Goal: Transaction & Acquisition: Purchase product/service

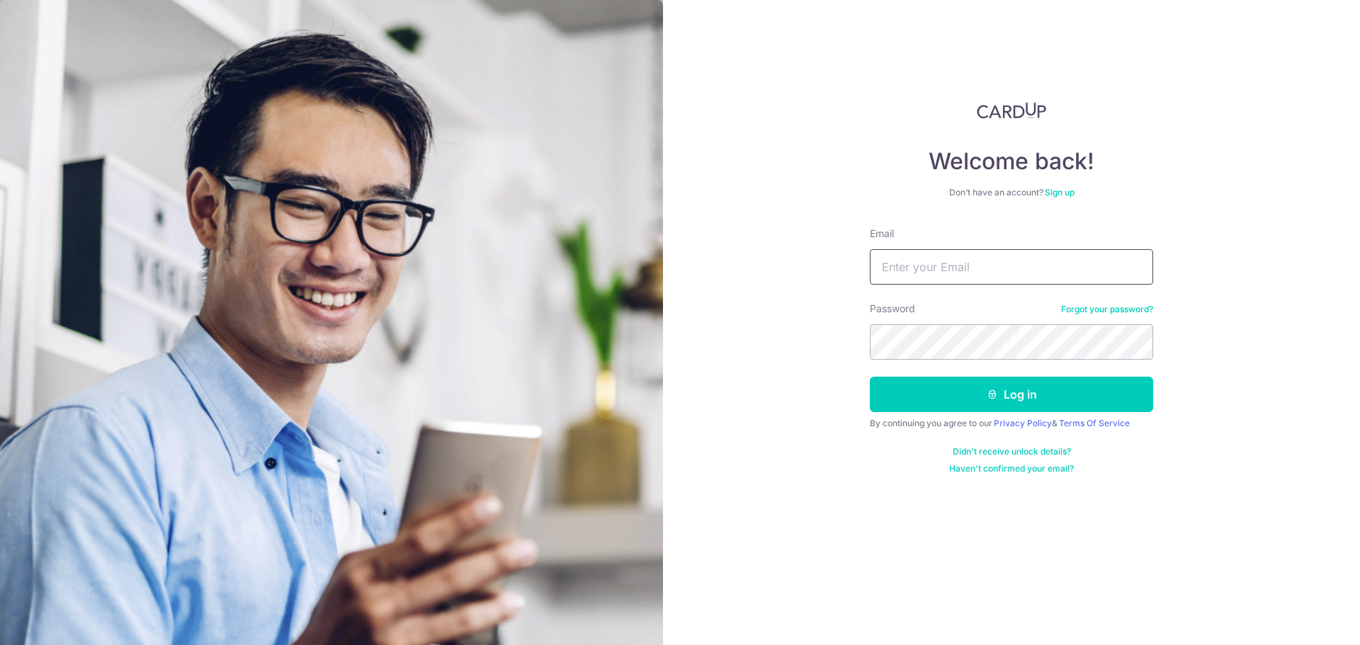
click at [982, 267] on input "Email" at bounding box center [1011, 266] width 283 height 35
type input "[EMAIL_ADDRESS][DOMAIN_NAME]"
click at [870, 377] on button "Log in" at bounding box center [1011, 394] width 283 height 35
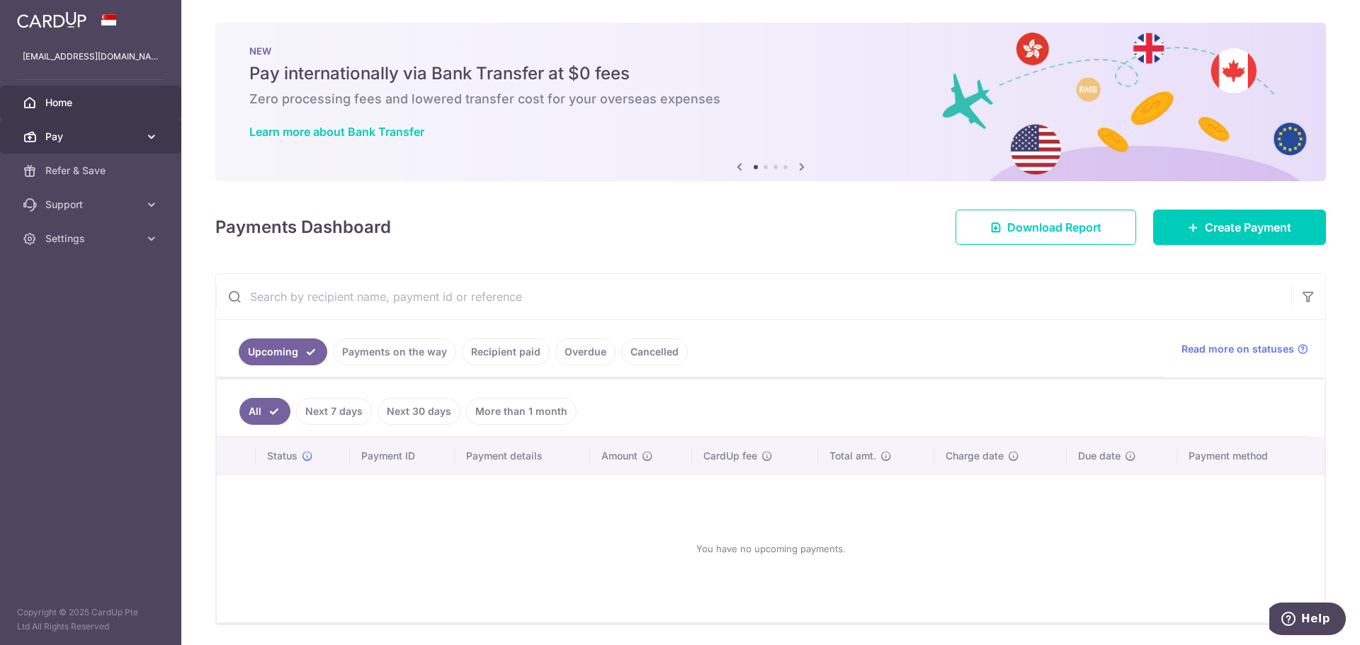
click at [144, 144] on link "Pay" at bounding box center [90, 137] width 181 height 34
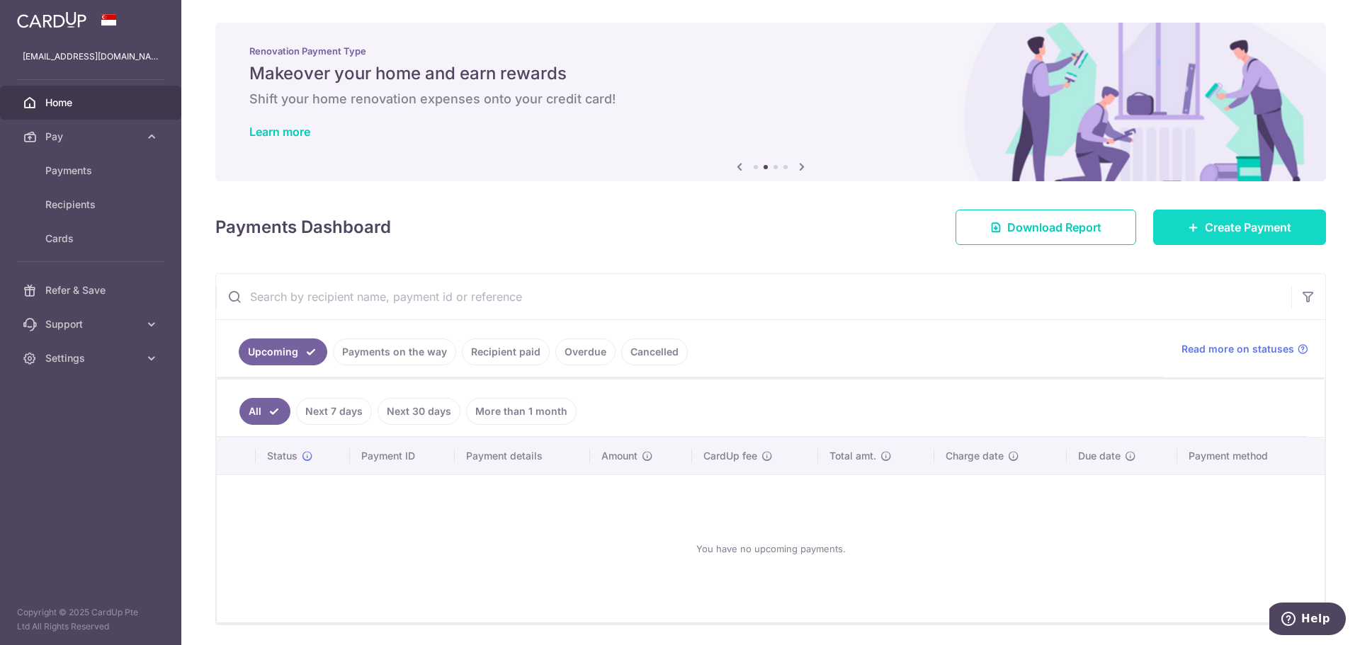
click at [1242, 227] on span "Create Payment" at bounding box center [1248, 227] width 86 height 17
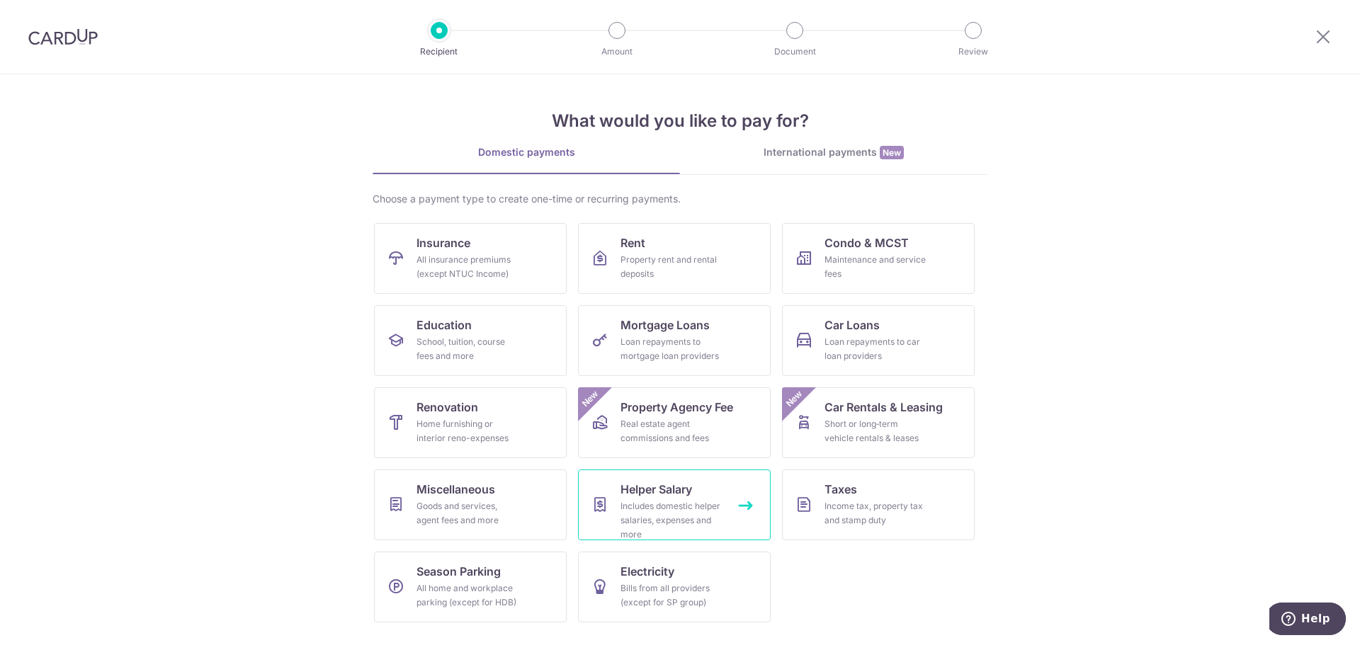
click at [635, 487] on span "Helper Salary" at bounding box center [656, 489] width 72 height 17
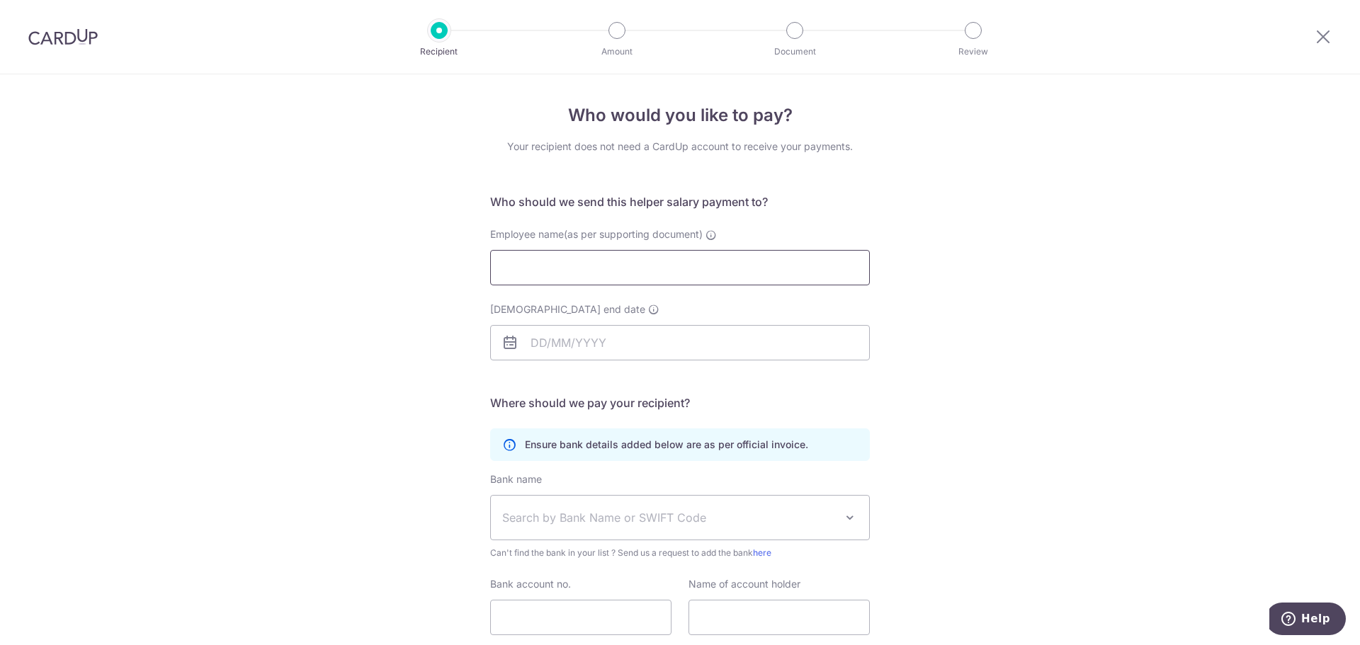
click at [613, 259] on input "Employee name(as per supporting document)" at bounding box center [680, 267] width 380 height 35
drag, startPoint x: 592, startPoint y: 259, endPoint x: 423, endPoint y: 252, distance: 168.7
click at [423, 252] on div "Who would you like to pay? Your recipient does not need a CardUp account to rec…" at bounding box center [680, 411] width 1360 height 674
paste input "CONDE ANNA MAE ALSAGON"
type input "CONDE ANNA MAE ALSAGON"
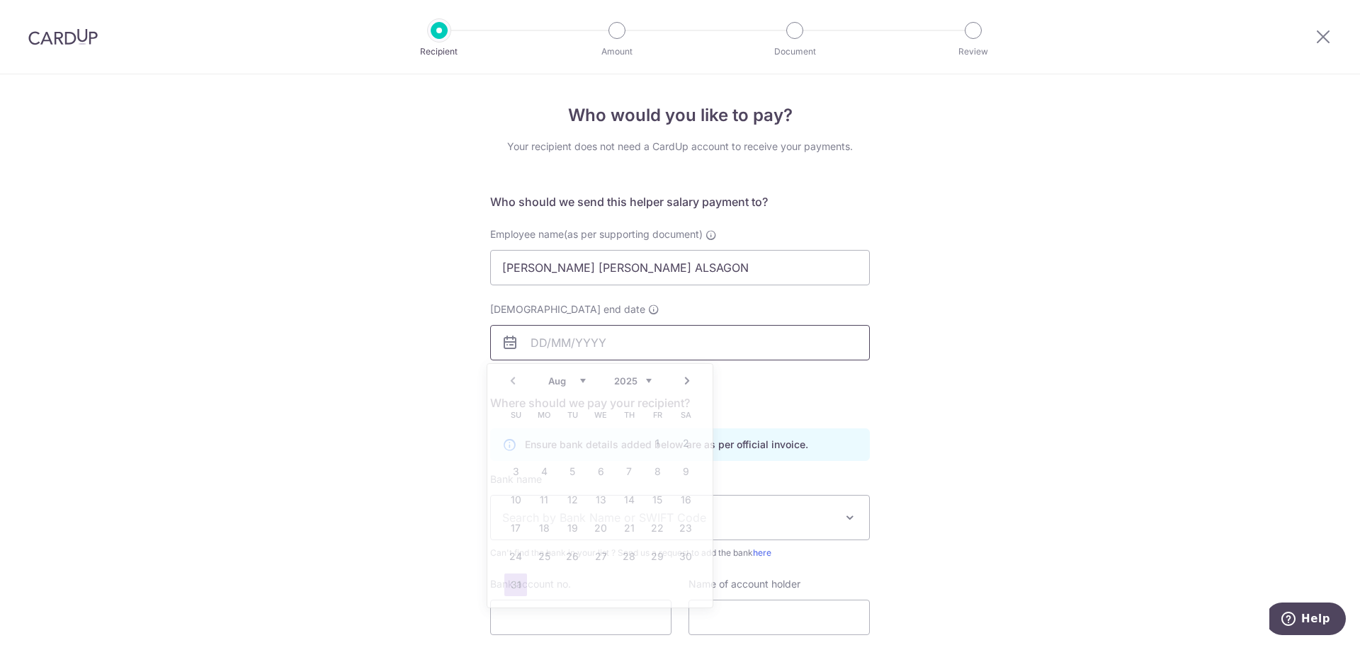
click at [550, 347] on input "Employment contract end date" at bounding box center [680, 342] width 380 height 35
paste input "02 JUN 202"
click at [643, 385] on select "2025 2026 2027 2028 2029 2030 2031 2032 2033 2034 2035" at bounding box center [633, 380] width 38 height 11
click at [557, 375] on select "Jan Feb Mar Apr May Jun Jul Aug Sep Oct Nov Dec" at bounding box center [567, 380] width 38 height 11
click at [601, 443] on link "2" at bounding box center [600, 443] width 23 height 23
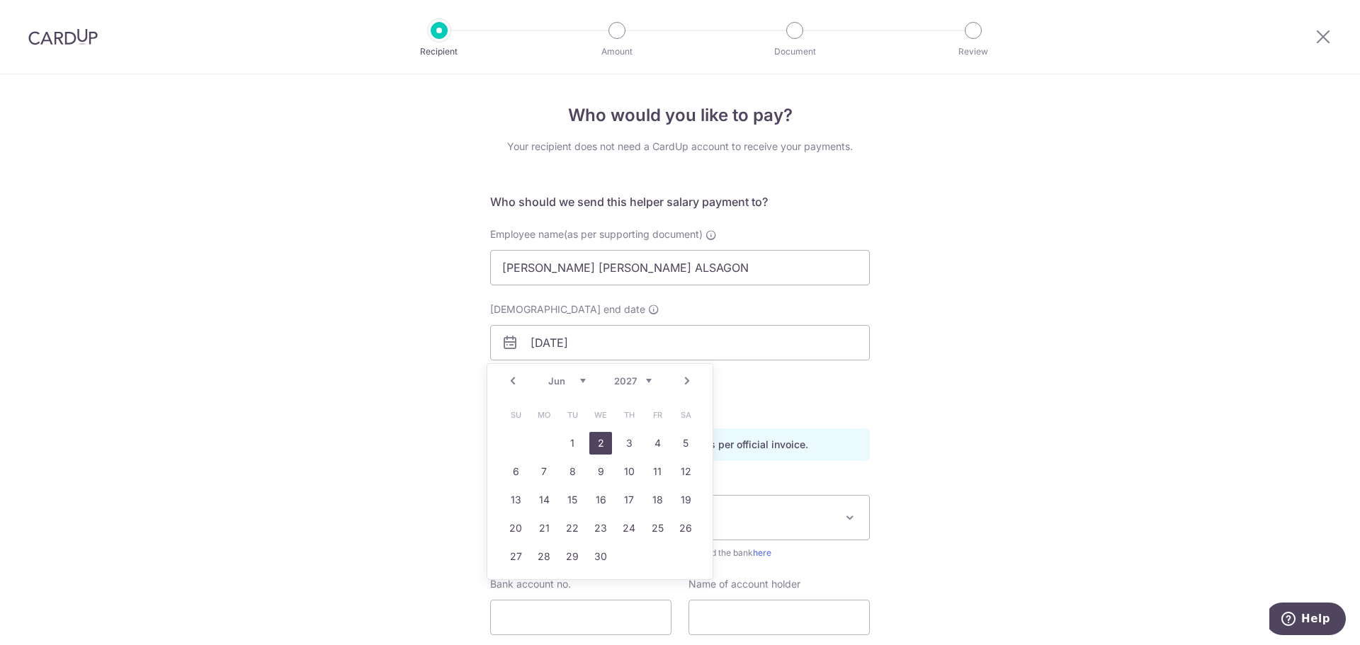
type input "02/06/2027"
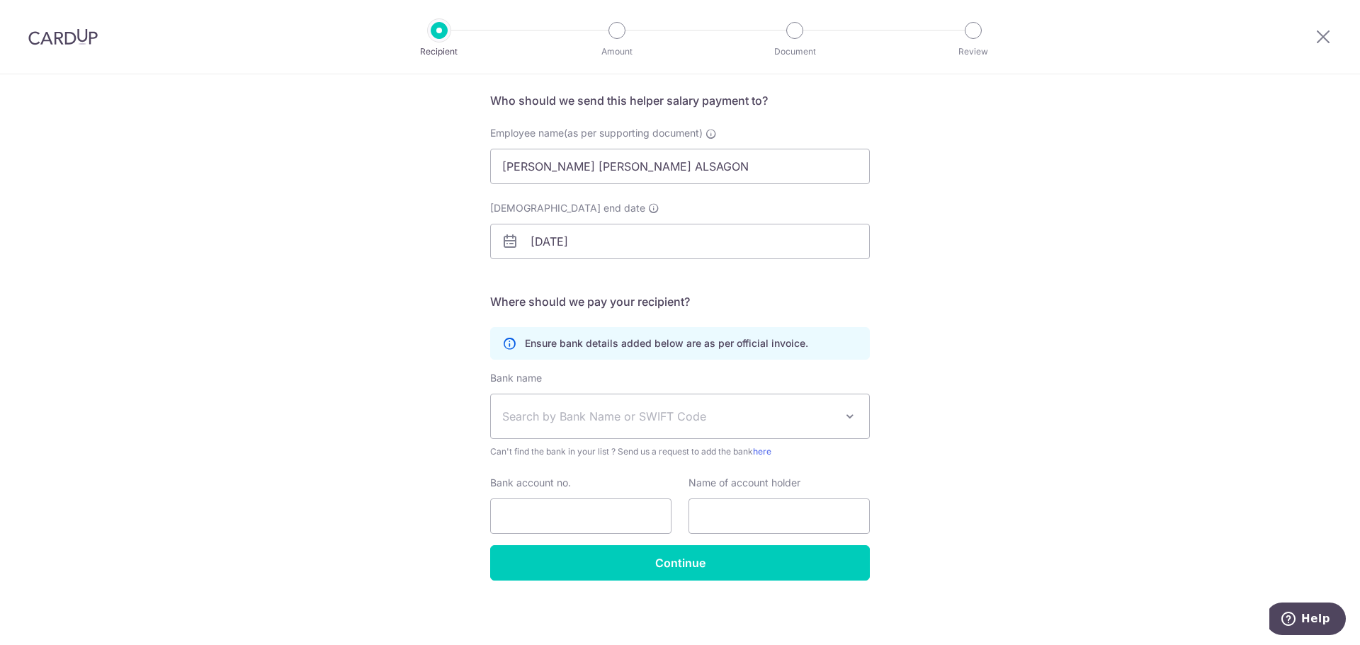
scroll to position [103, 0]
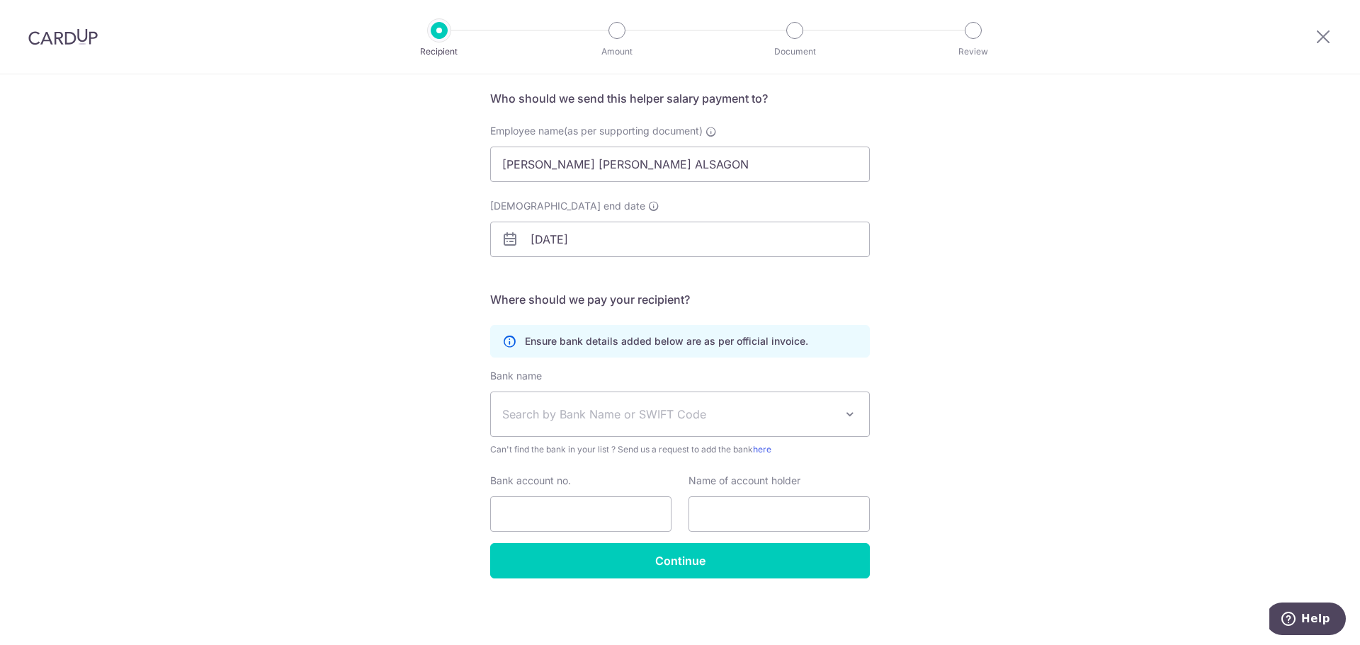
click at [630, 399] on span "Search by Bank Name or SWIFT Code" at bounding box center [680, 414] width 378 height 44
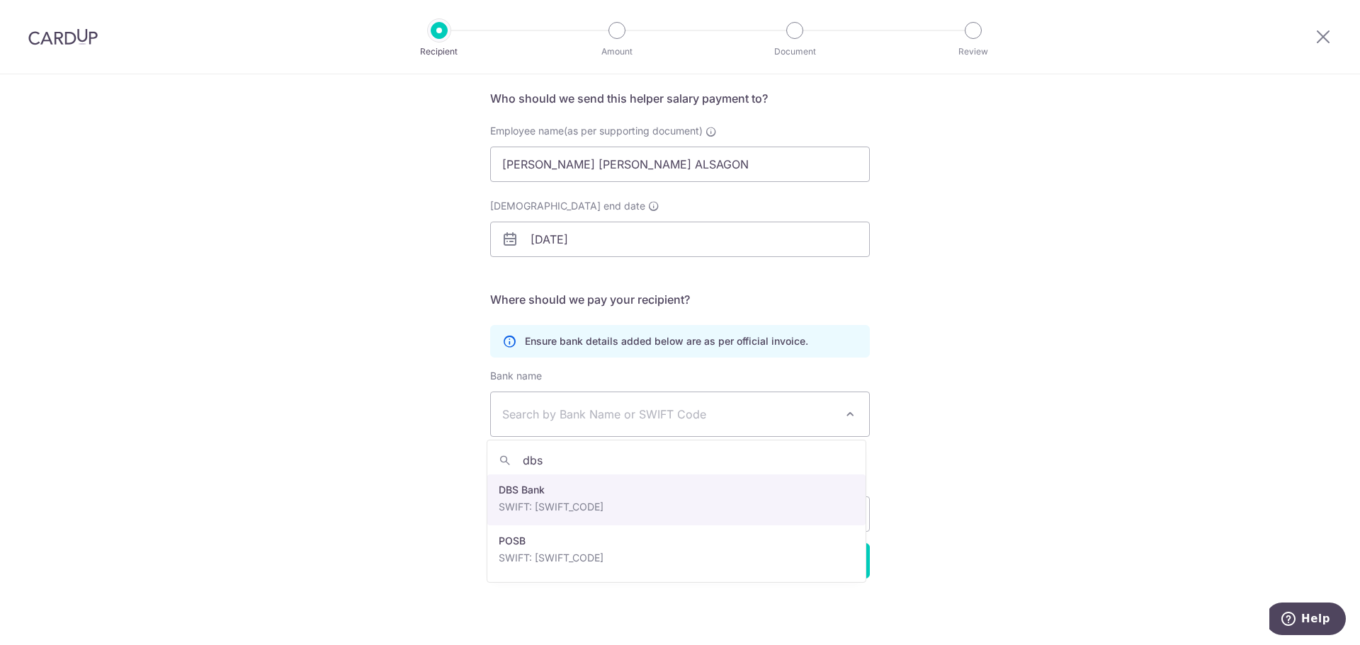
type input "dbs"
select select "6"
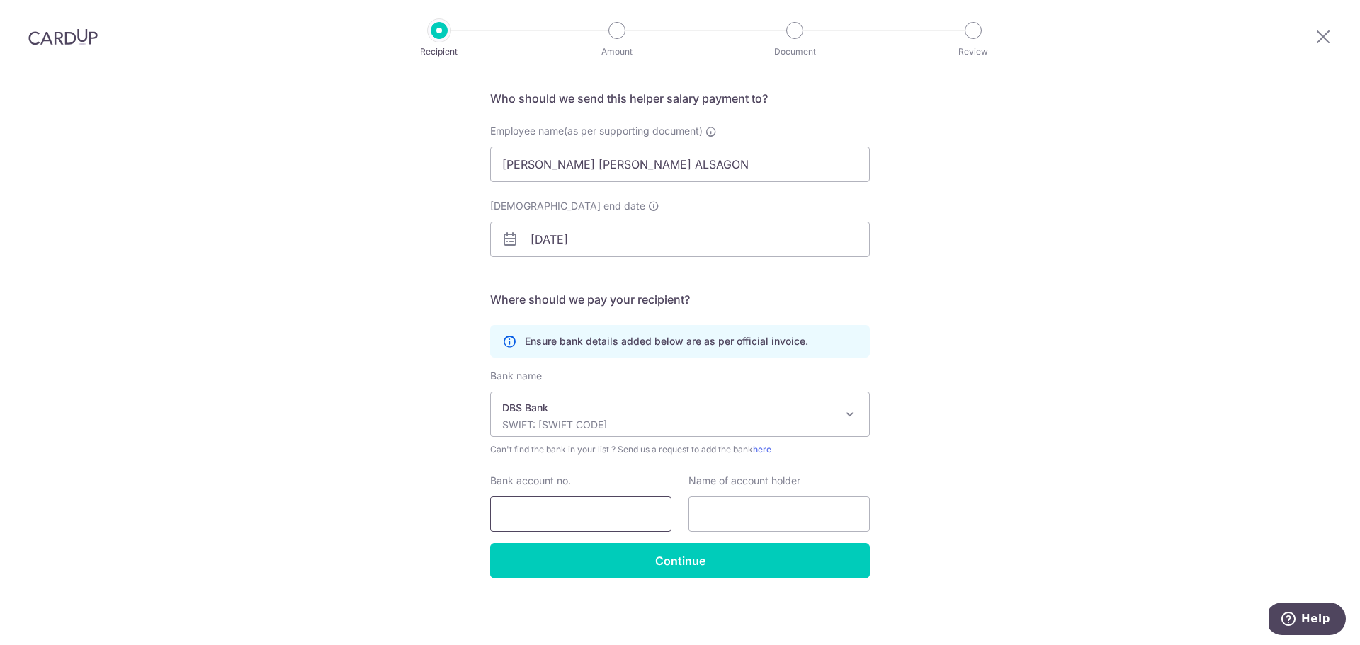
click at [578, 502] on input "Bank account no." at bounding box center [580, 513] width 181 height 35
type input "455936578"
drag, startPoint x: 735, startPoint y: 157, endPoint x: 404, endPoint y: 157, distance: 330.7
click at [404, 157] on div "Who would you like to pay? Your recipient does not need a CardUp account to rec…" at bounding box center [680, 308] width 1360 height 674
click at [798, 513] on input "text" at bounding box center [778, 513] width 181 height 35
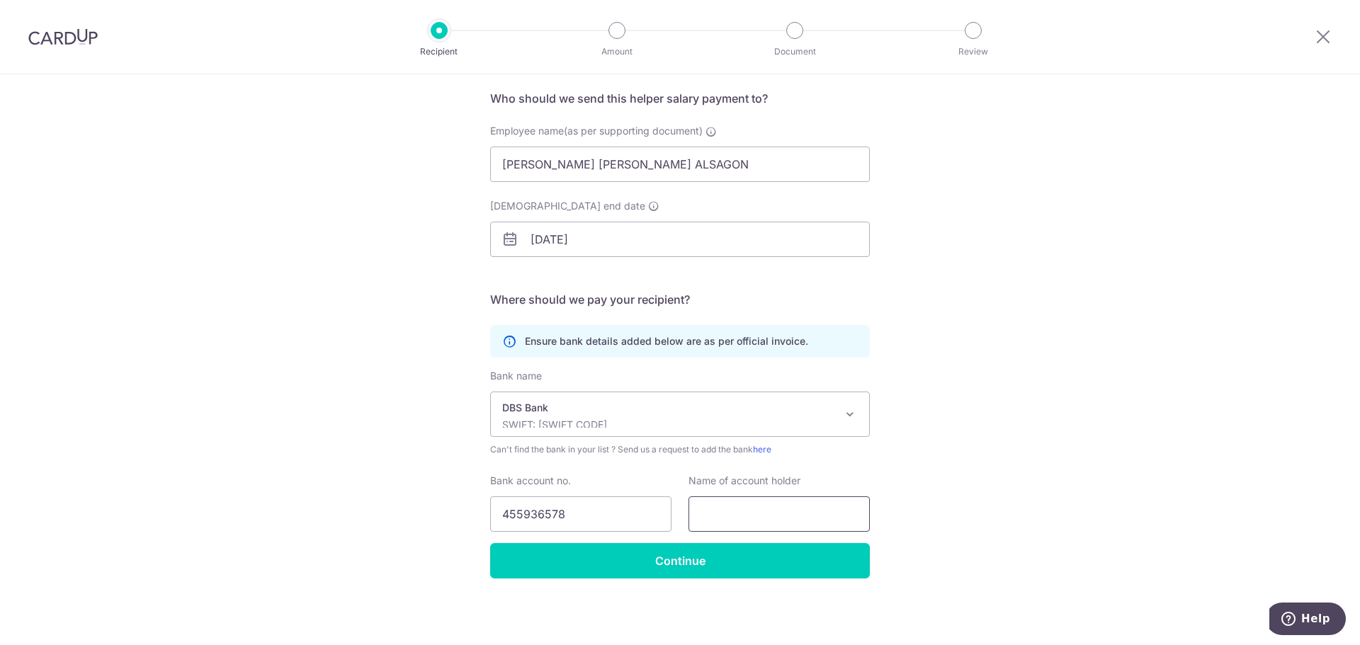
paste input "CONDE ANNA MAE ALSAGON"
type input "CONDE ANNA MAE ALSAGON"
drag, startPoint x: 580, startPoint y: 509, endPoint x: 499, endPoint y: 508, distance: 81.5
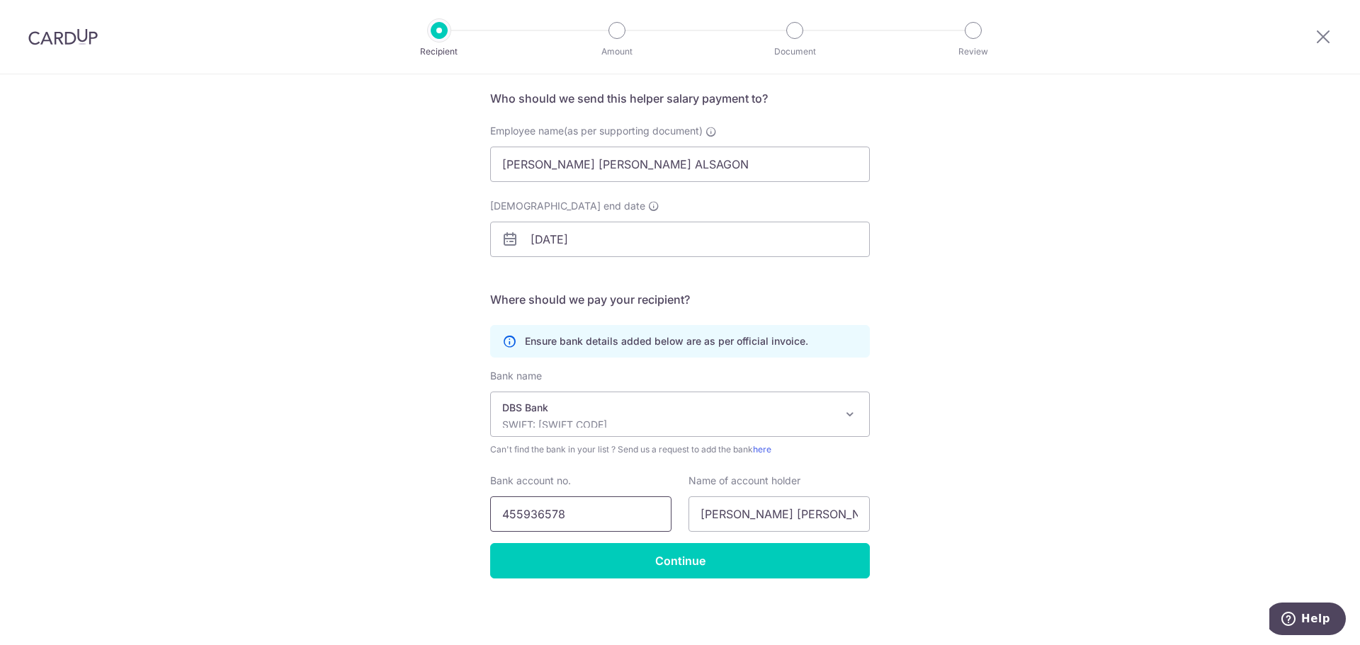
click at [499, 508] on input "455936578" at bounding box center [580, 513] width 181 height 35
click at [588, 569] on input "Continue" at bounding box center [680, 560] width 380 height 35
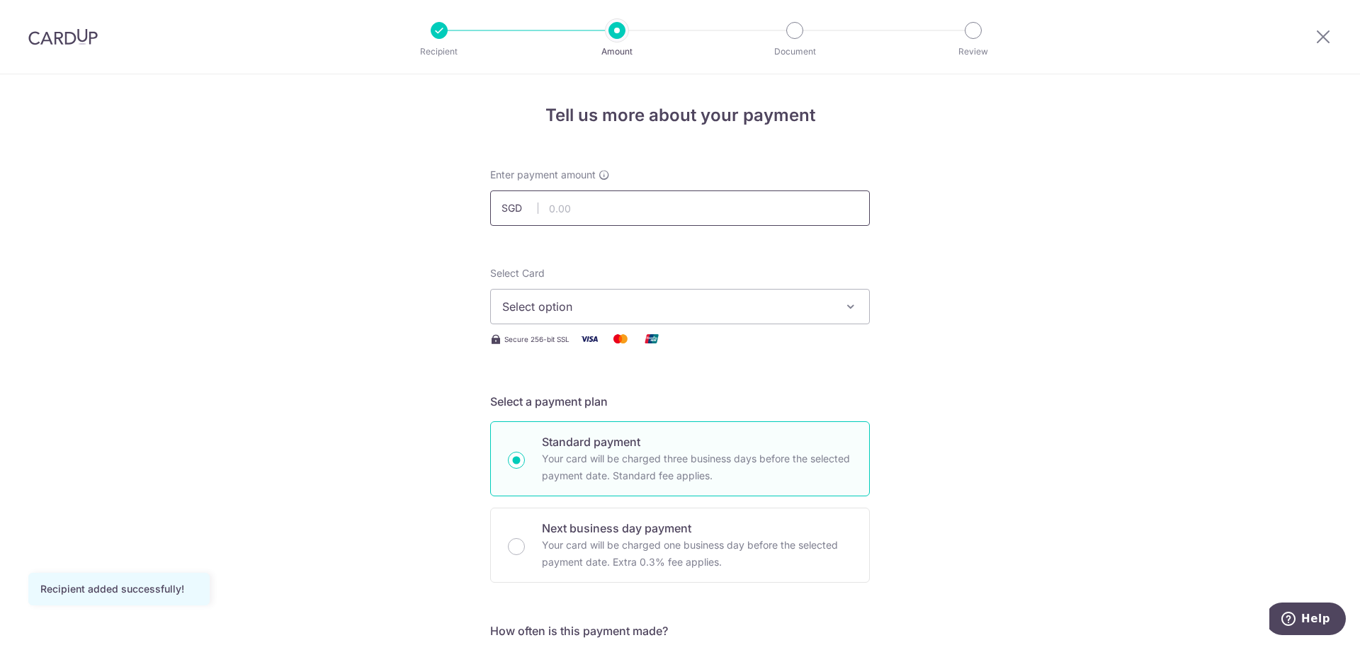
click at [611, 209] on input "text" at bounding box center [680, 207] width 380 height 35
type input "700.00"
click at [593, 301] on span "Select option" at bounding box center [667, 306] width 330 height 17
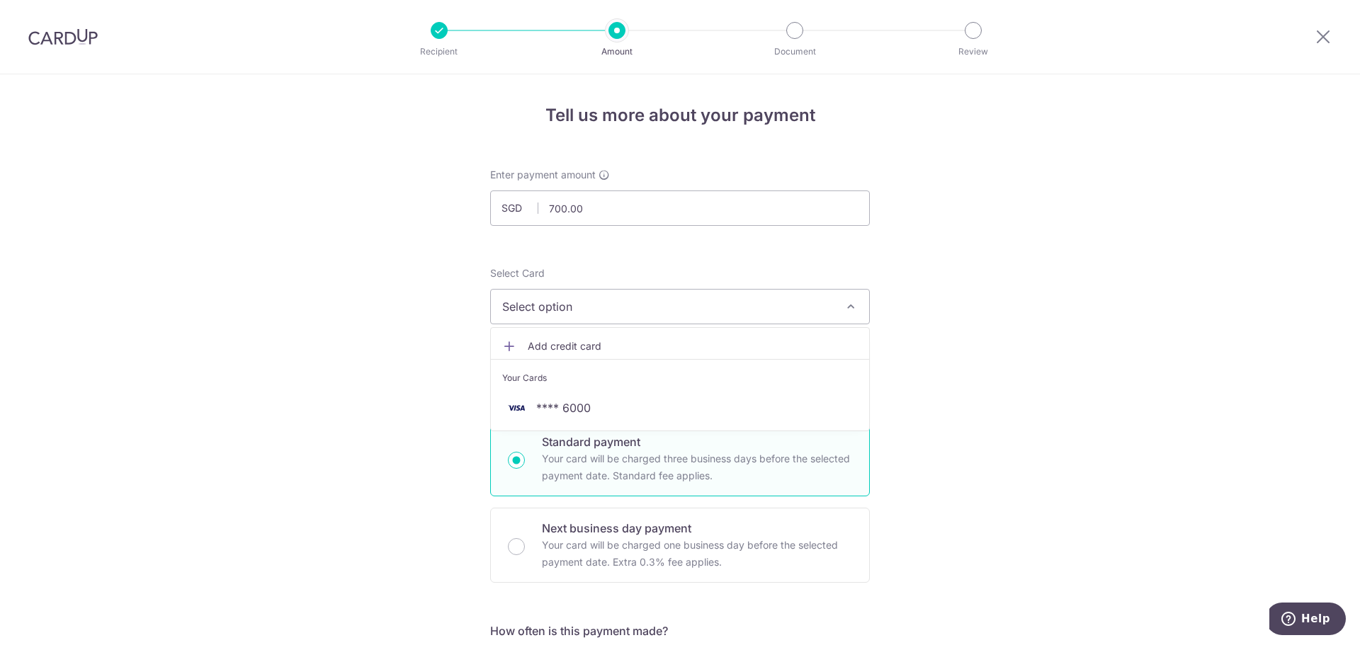
click at [561, 390] on li "Your Cards" at bounding box center [680, 375] width 378 height 32
click at [554, 312] on span "Select option" at bounding box center [667, 306] width 330 height 17
click at [539, 406] on span "**** 6000" at bounding box center [563, 407] width 55 height 17
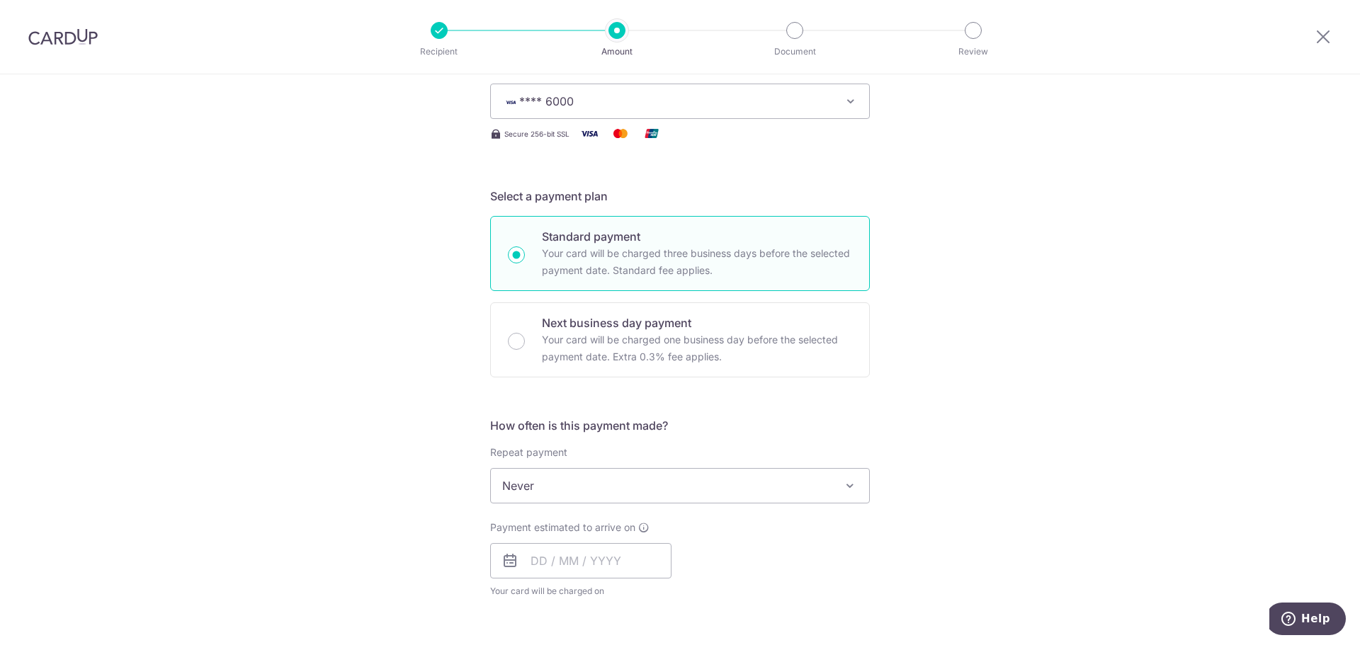
scroll to position [212, 0]
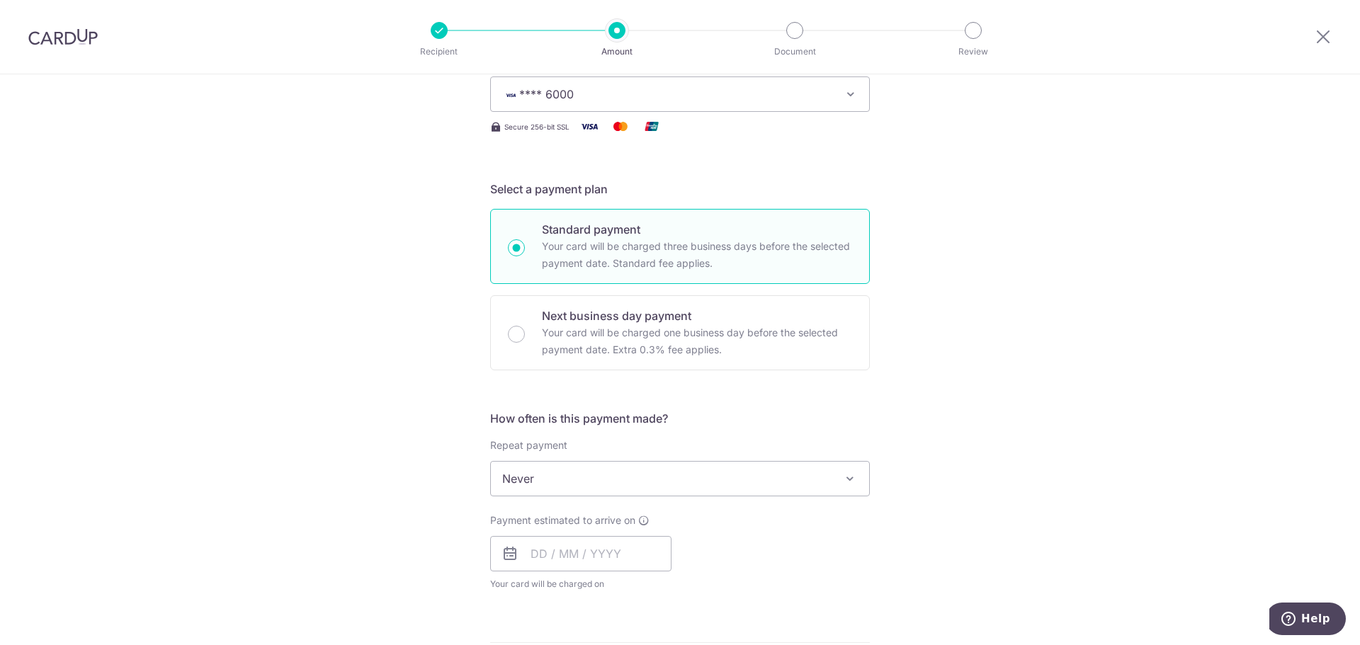
click at [604, 467] on span "Never" at bounding box center [680, 479] width 378 height 34
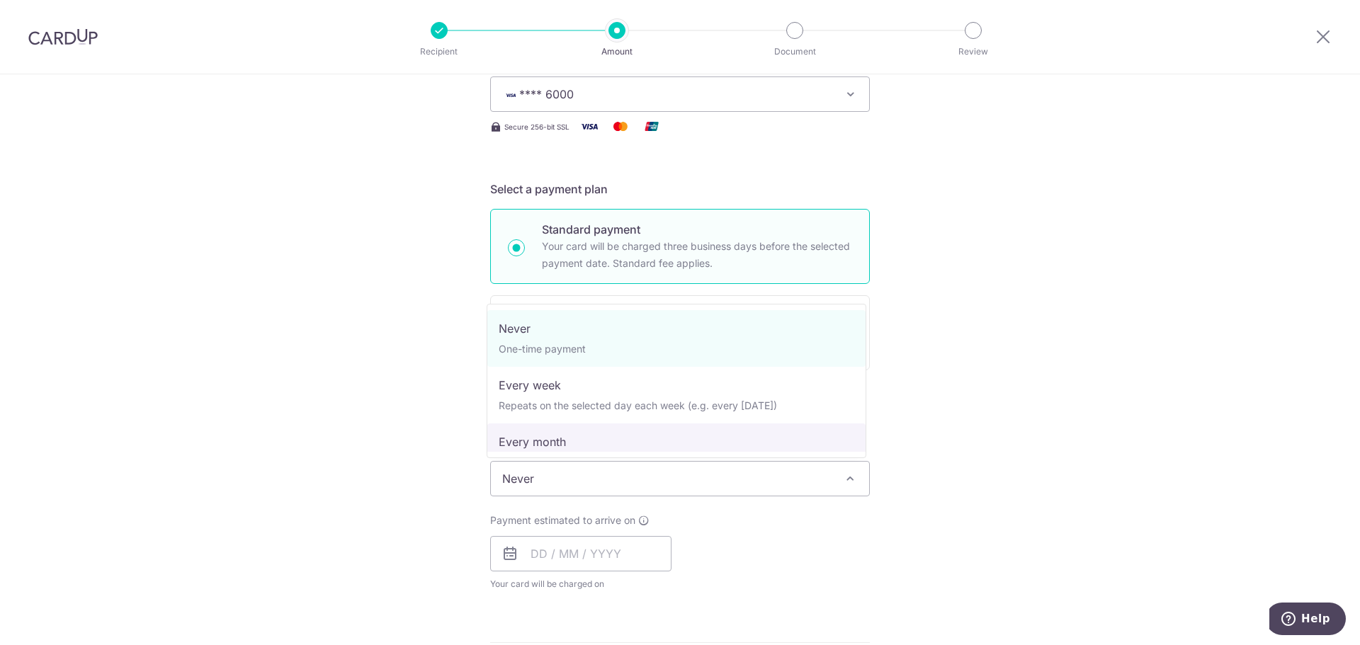
select select "3"
type input "02/06/2027"
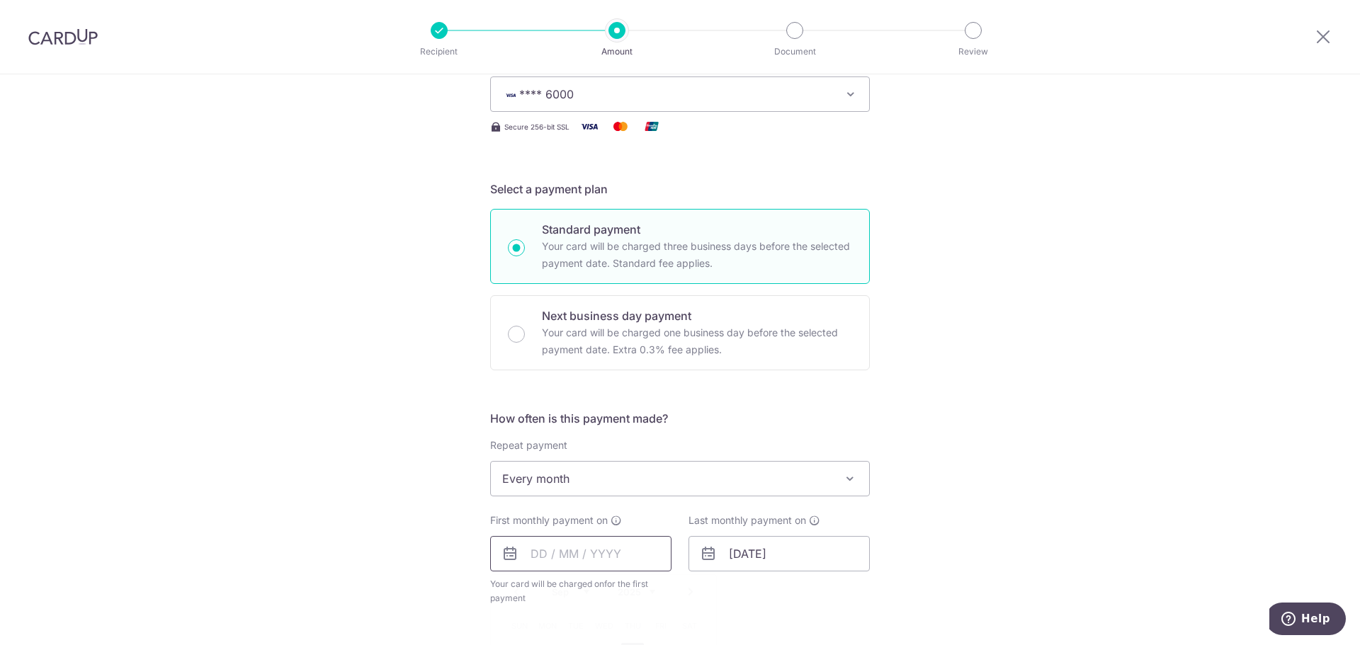
click at [594, 547] on input "text" at bounding box center [580, 553] width 181 height 35
click at [996, 497] on div "Tell us more about your payment Enter payment amount SGD 700.00 700.00 Recipien…" at bounding box center [680, 509] width 1360 height 1295
click at [528, 558] on input "text" at bounding box center [580, 553] width 181 height 35
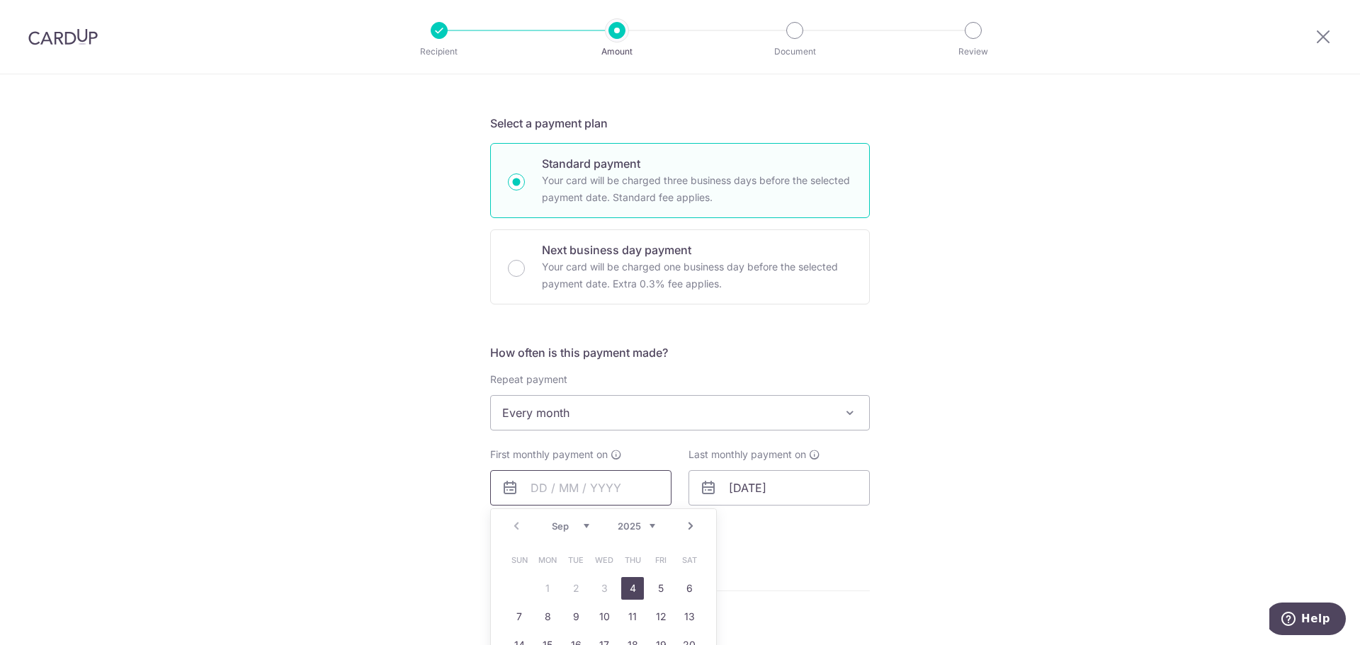
scroll to position [354, 0]
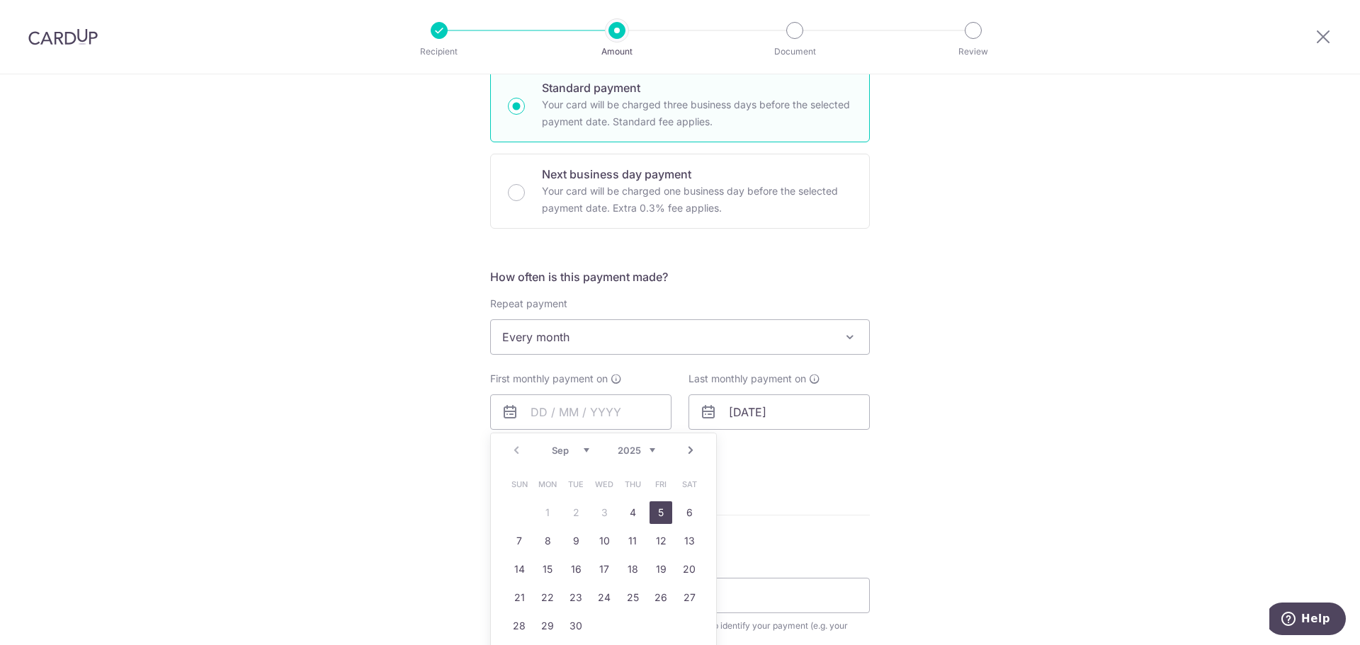
click at [660, 506] on link "5" at bounding box center [660, 512] width 23 height 23
type input "[DATE]"
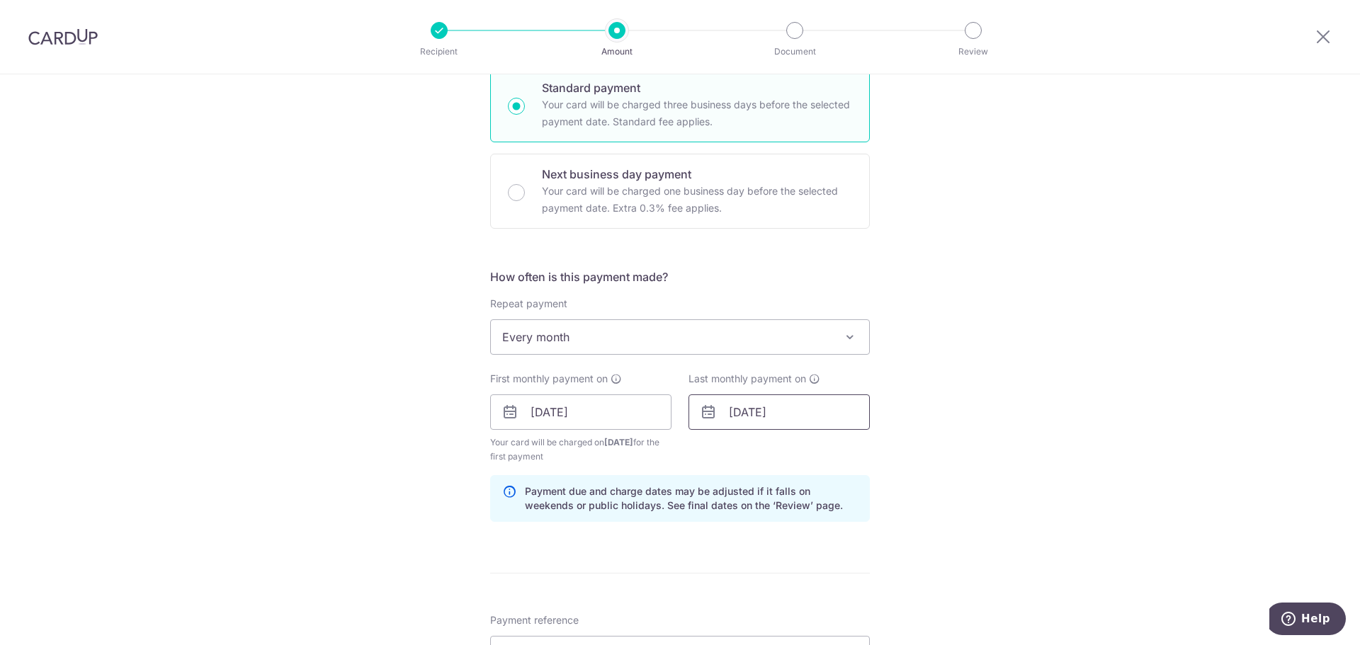
click at [754, 416] on input "02/06/2027" at bounding box center [778, 411] width 181 height 35
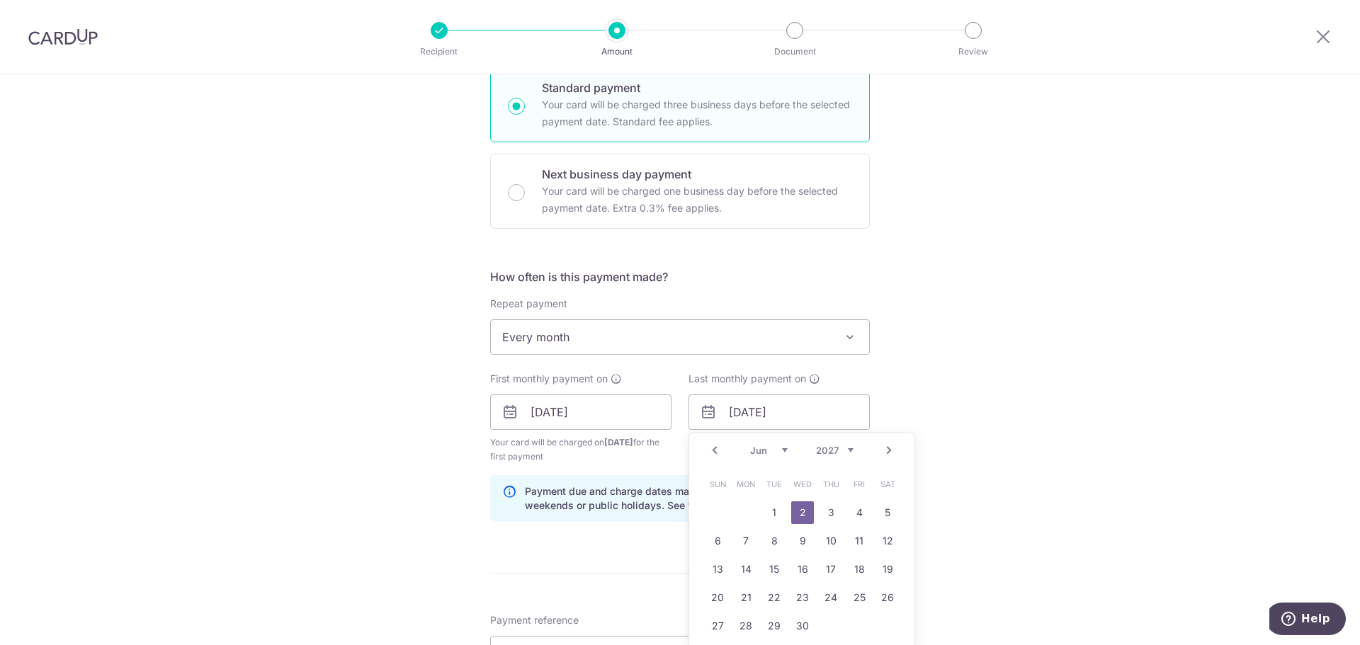
click at [711, 452] on link "Prev" at bounding box center [714, 450] width 17 height 17
click at [792, 535] on link "5" at bounding box center [802, 541] width 23 height 23
type input "[DATE]"
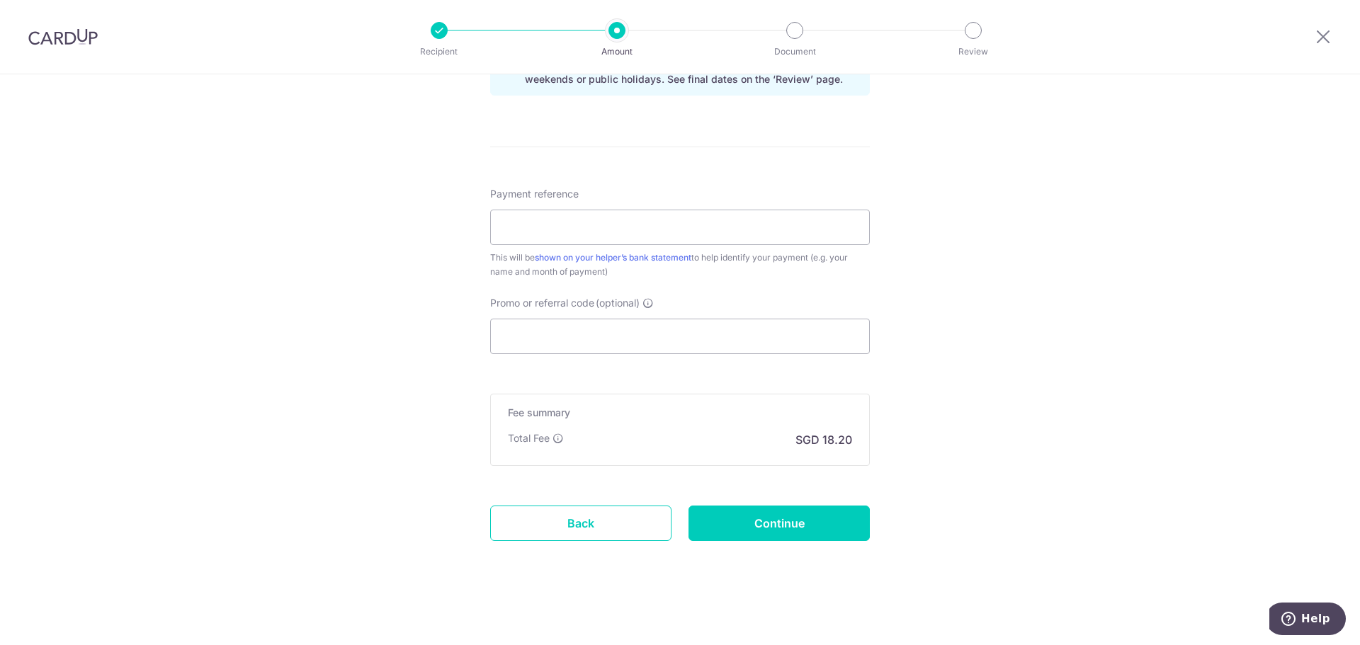
scroll to position [783, 0]
click at [576, 326] on input "Promo or referral code (optional)" at bounding box center [680, 334] width 380 height 35
paste input "MILELION"
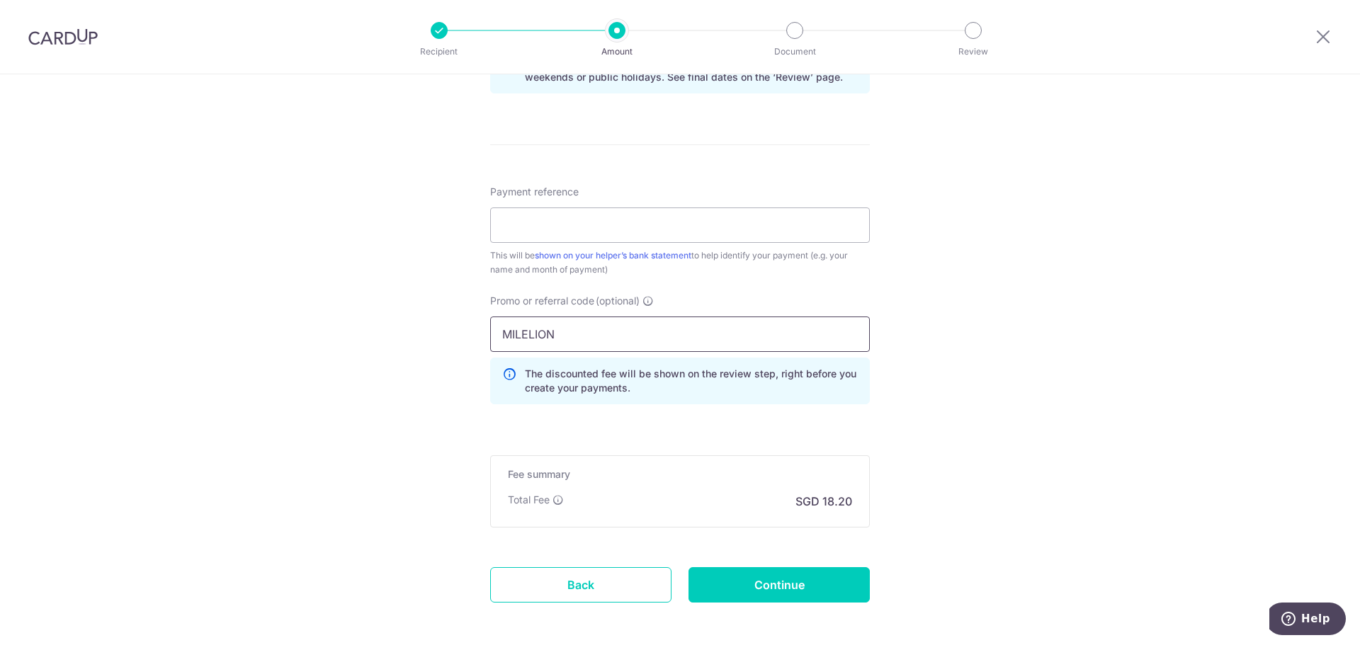
type input "MILELION"
click at [1027, 411] on div "Tell us more about your payment Enter payment amount SGD 700.00 700.00 Recipien…" at bounding box center [680, 0] width 1360 height 1417
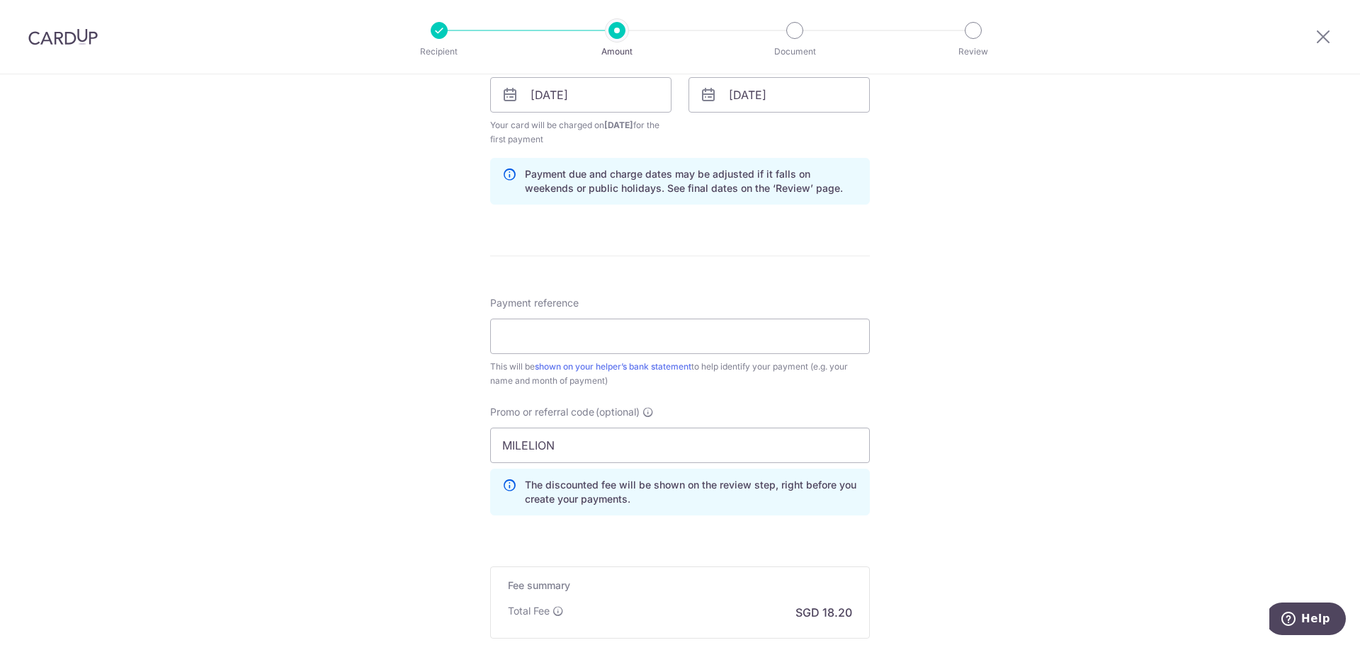
scroll to position [846, 0]
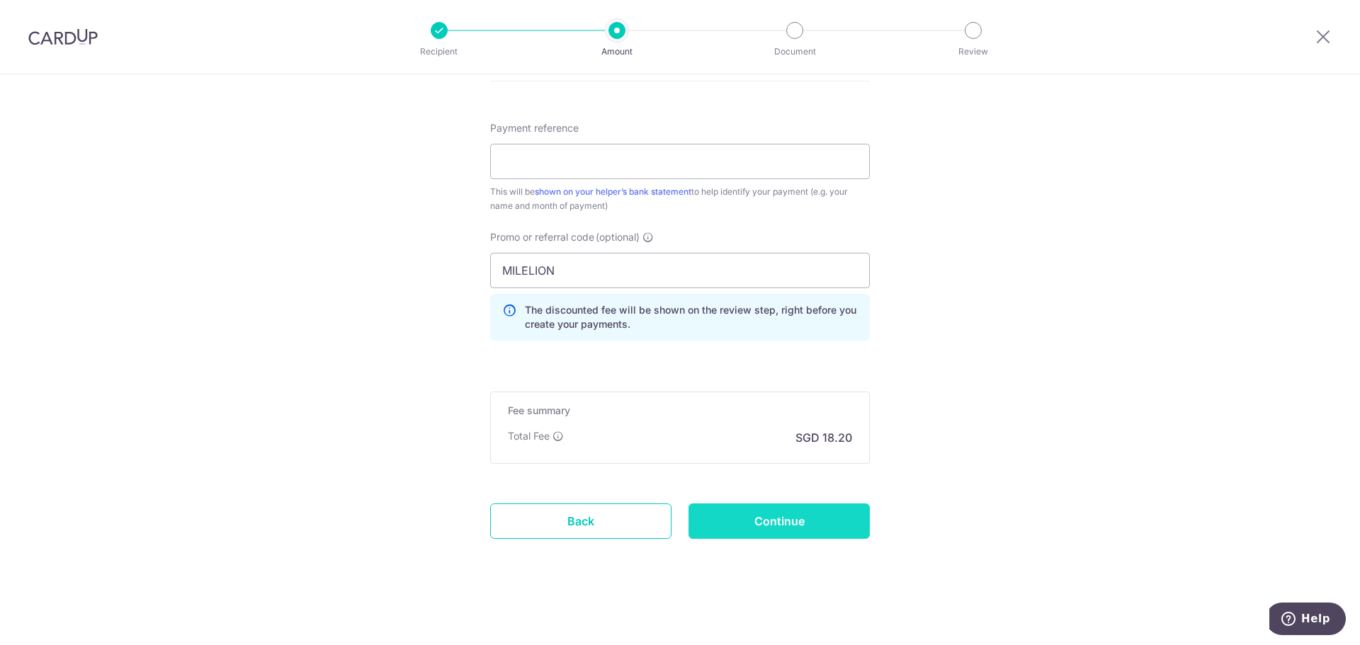
click at [830, 530] on input "Continue" at bounding box center [778, 521] width 181 height 35
type input "Create Schedule"
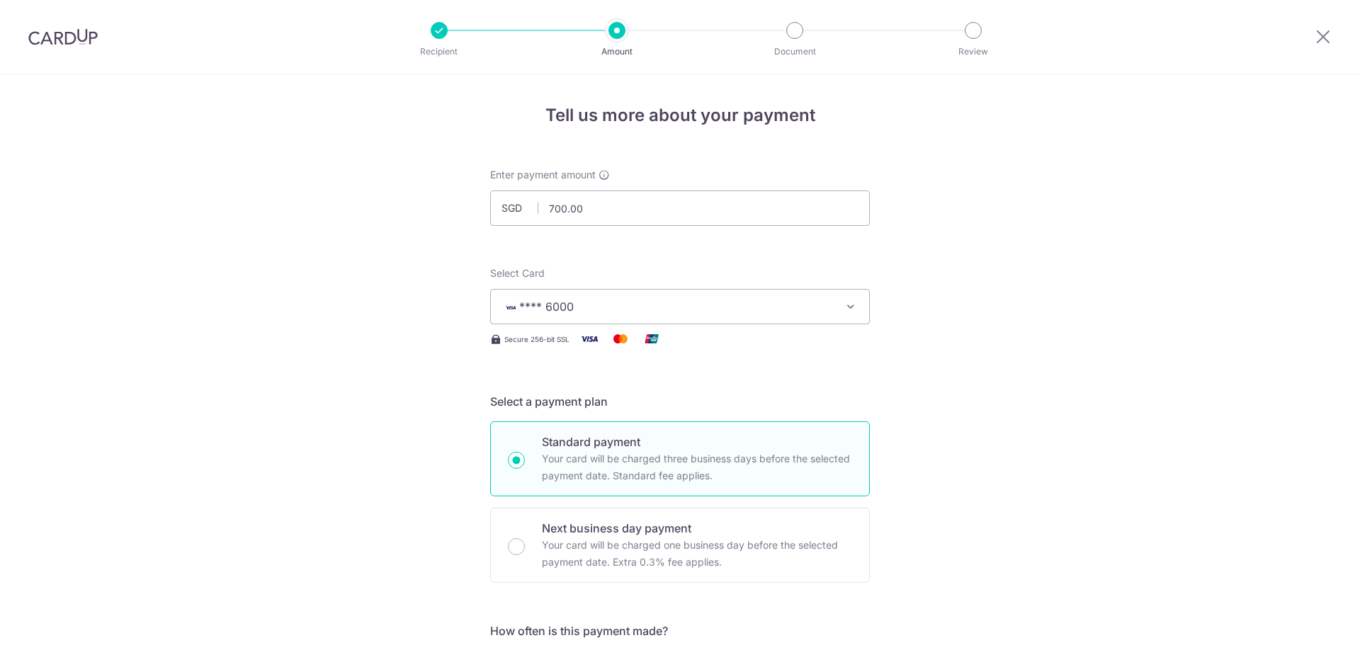
scroll to position [814, 0]
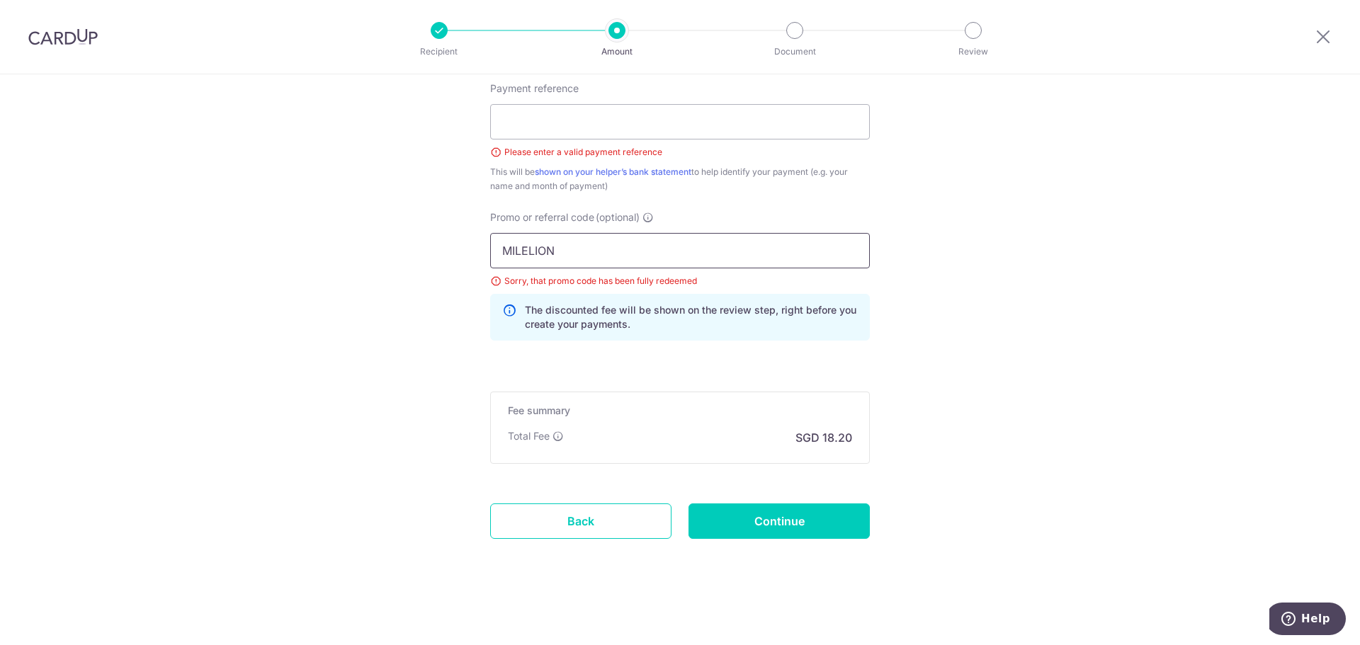
drag, startPoint x: 676, startPoint y: 263, endPoint x: 445, endPoint y: 245, distance: 230.8
paste input "REC185"
type input "REC185"
click at [766, 515] on input "Continue" at bounding box center [778, 521] width 181 height 35
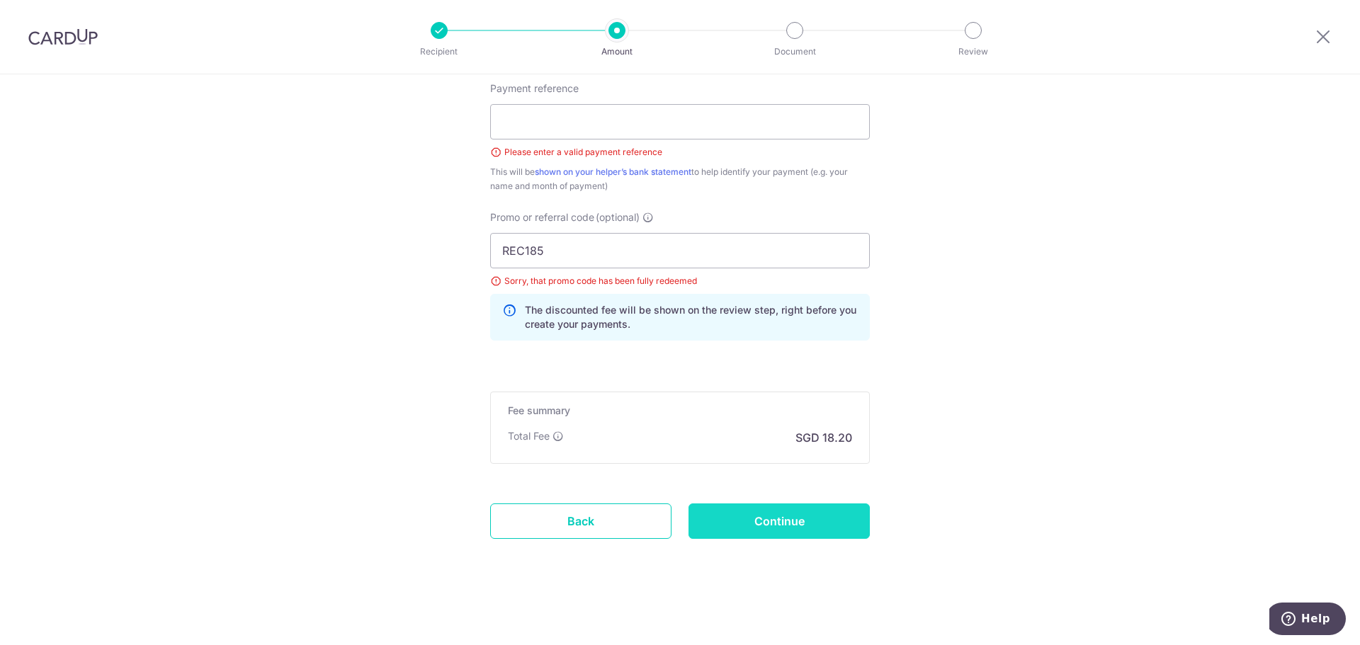
type input "Create Schedule"
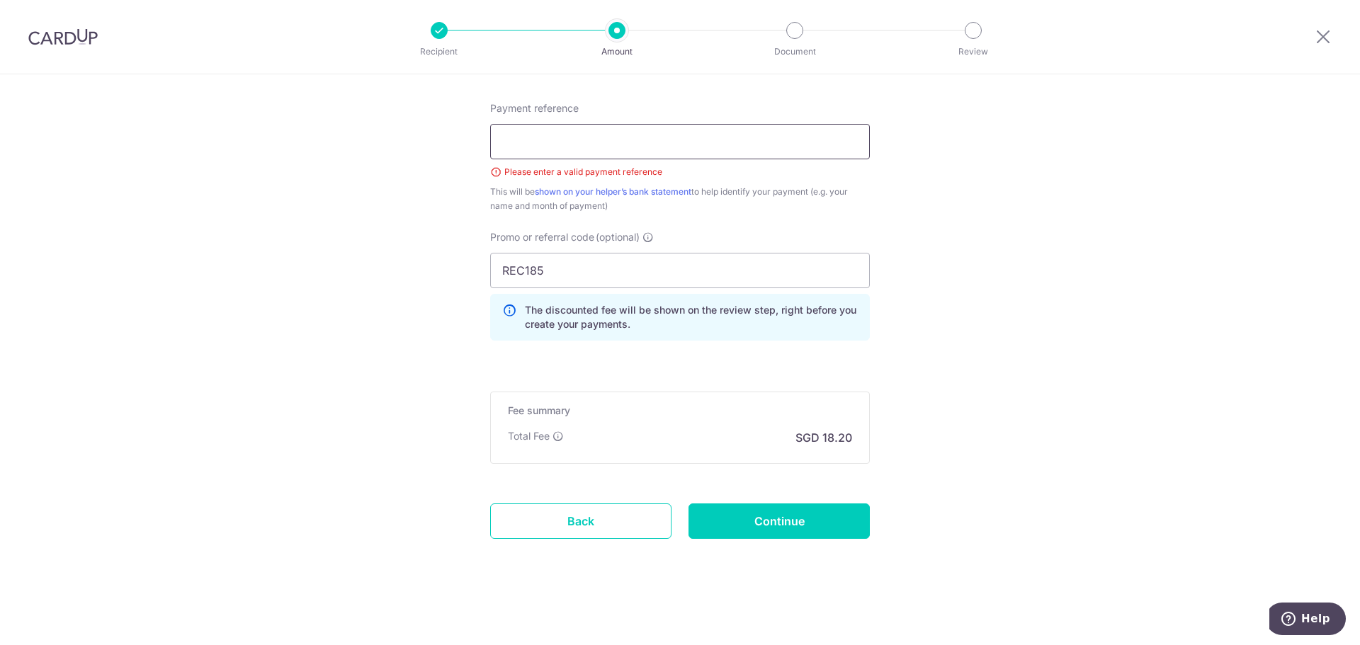
click at [639, 145] on input "Payment reference" at bounding box center [680, 141] width 380 height 35
type input "M"
type input "Monthly Salary"
click at [826, 528] on input "Continue" at bounding box center [778, 521] width 181 height 35
type input "Create Schedule"
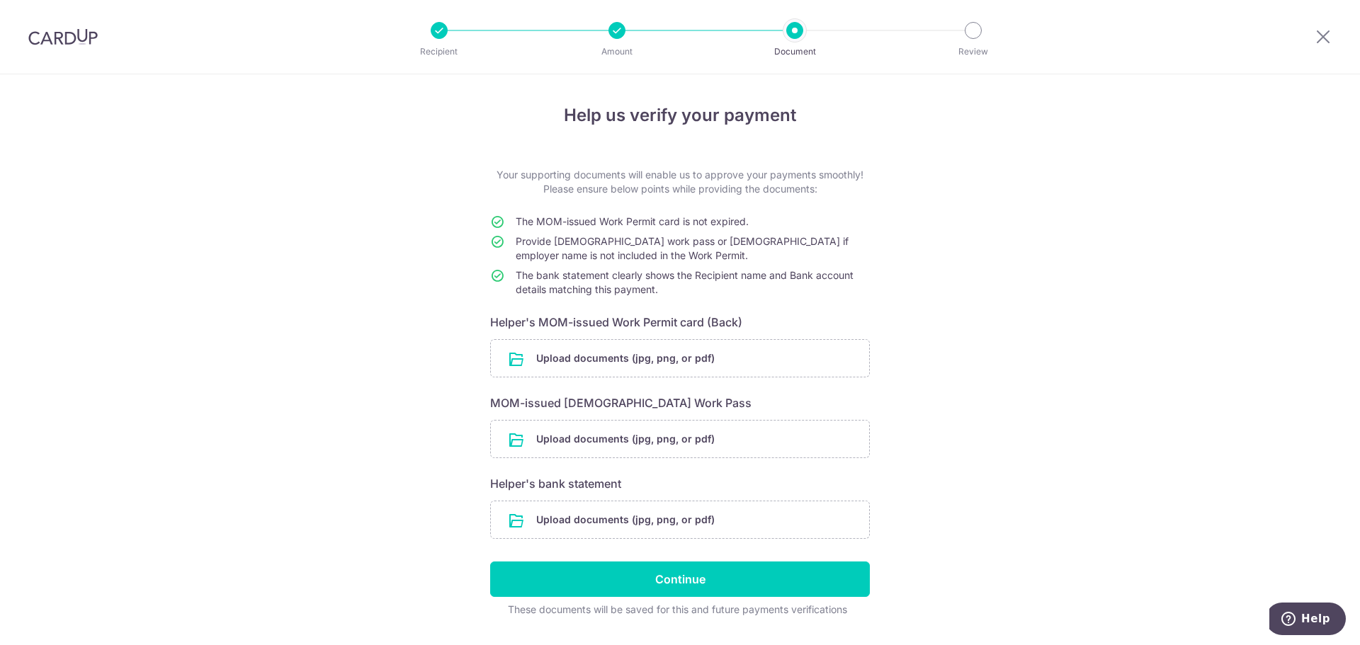
click at [618, 32] on div at bounding box center [616, 30] width 17 height 17
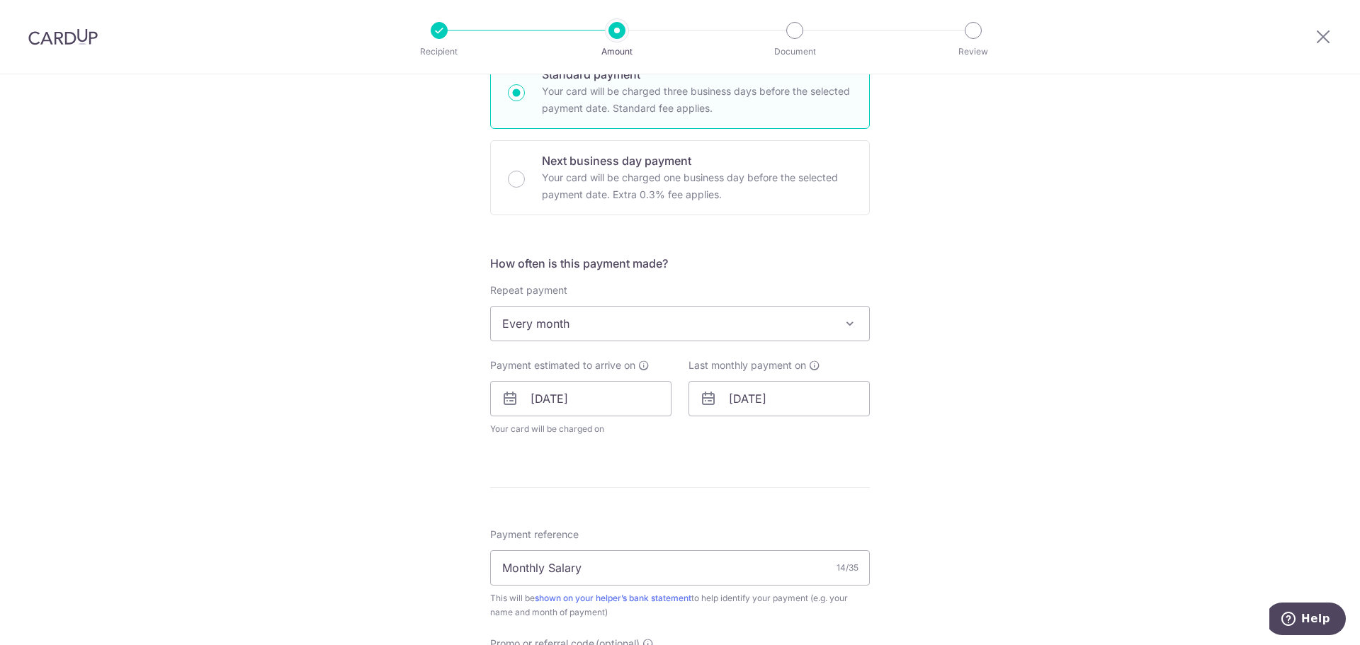
scroll to position [283, 0]
